Goal: Task Accomplishment & Management: Complete application form

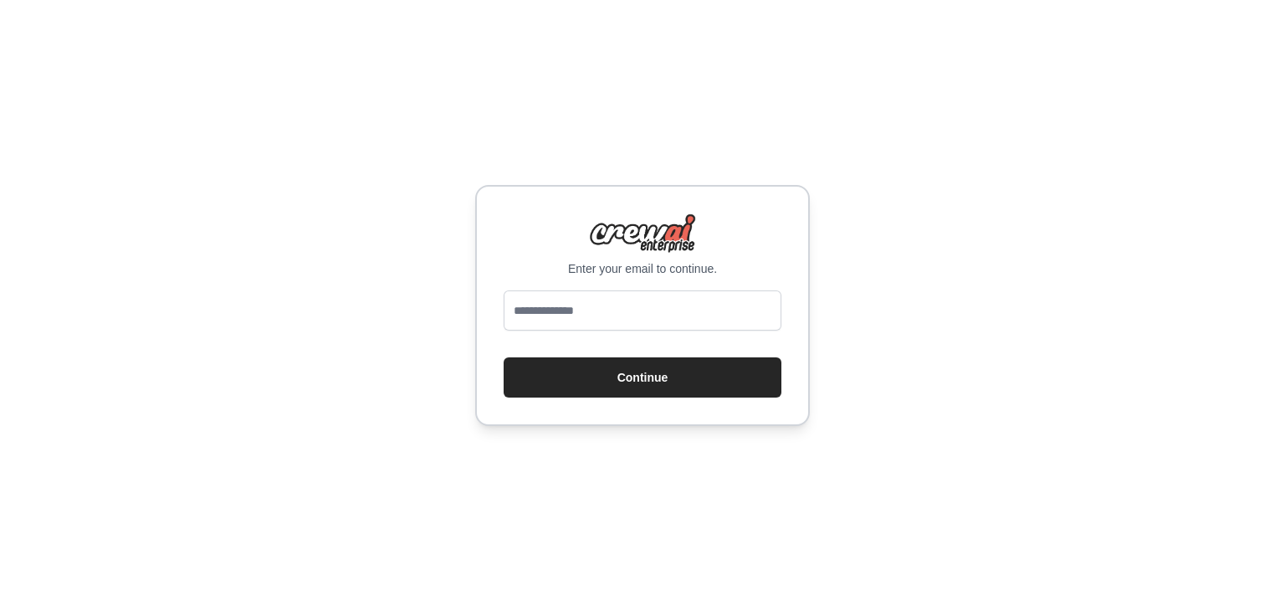
click at [607, 287] on div "Enter your email to continue. Continue" at bounding box center [642, 305] width 335 height 241
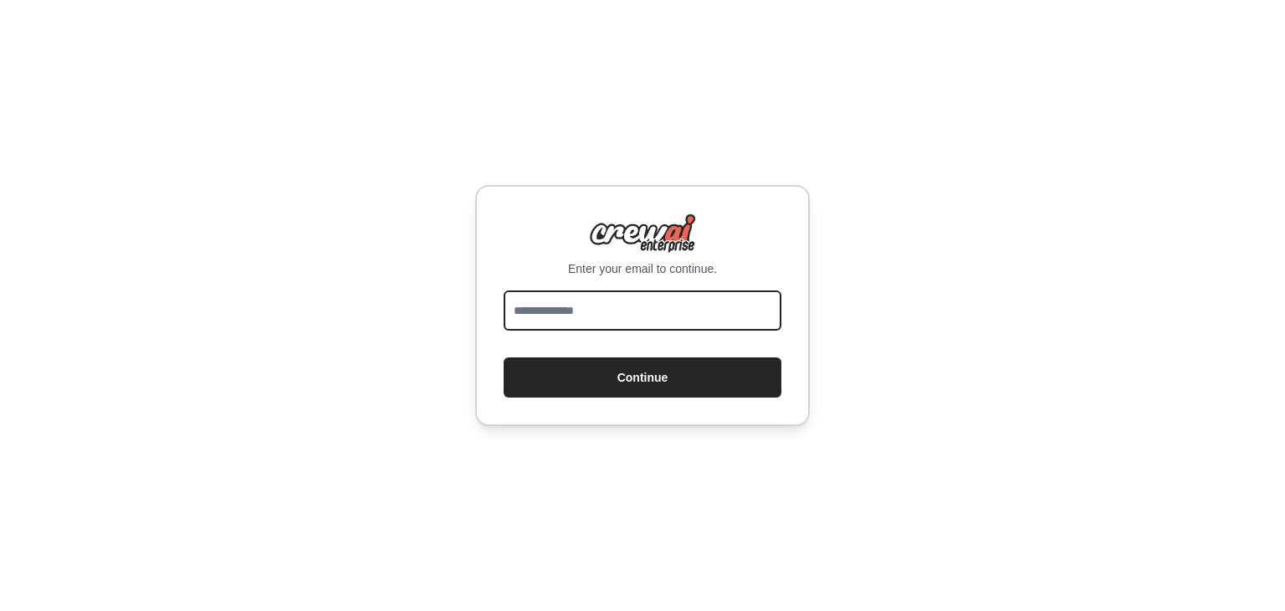
click at [602, 299] on input "email" at bounding box center [642, 310] width 278 height 40
click at [595, 315] on input "email" at bounding box center [642, 310] width 278 height 40
click at [646, 319] on input "email" at bounding box center [642, 310] width 278 height 40
